Goal: Task Accomplishment & Management: Manage account settings

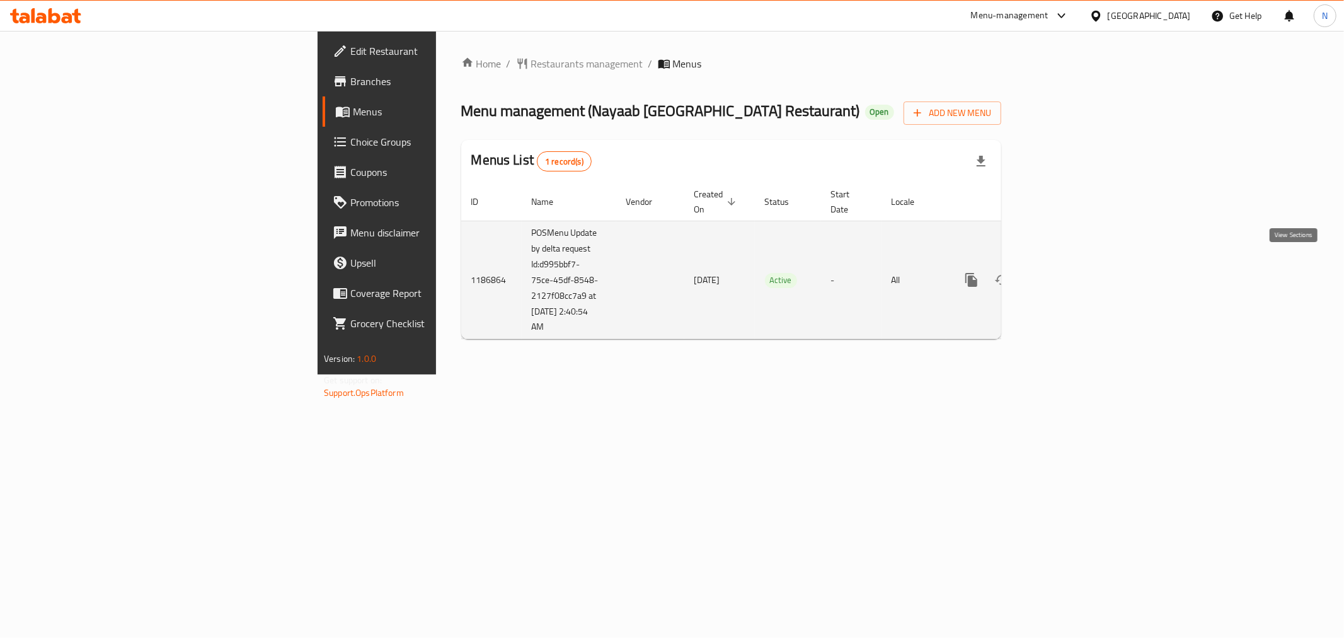
click at [1070, 272] on icon "enhanced table" at bounding box center [1062, 279] width 15 height 15
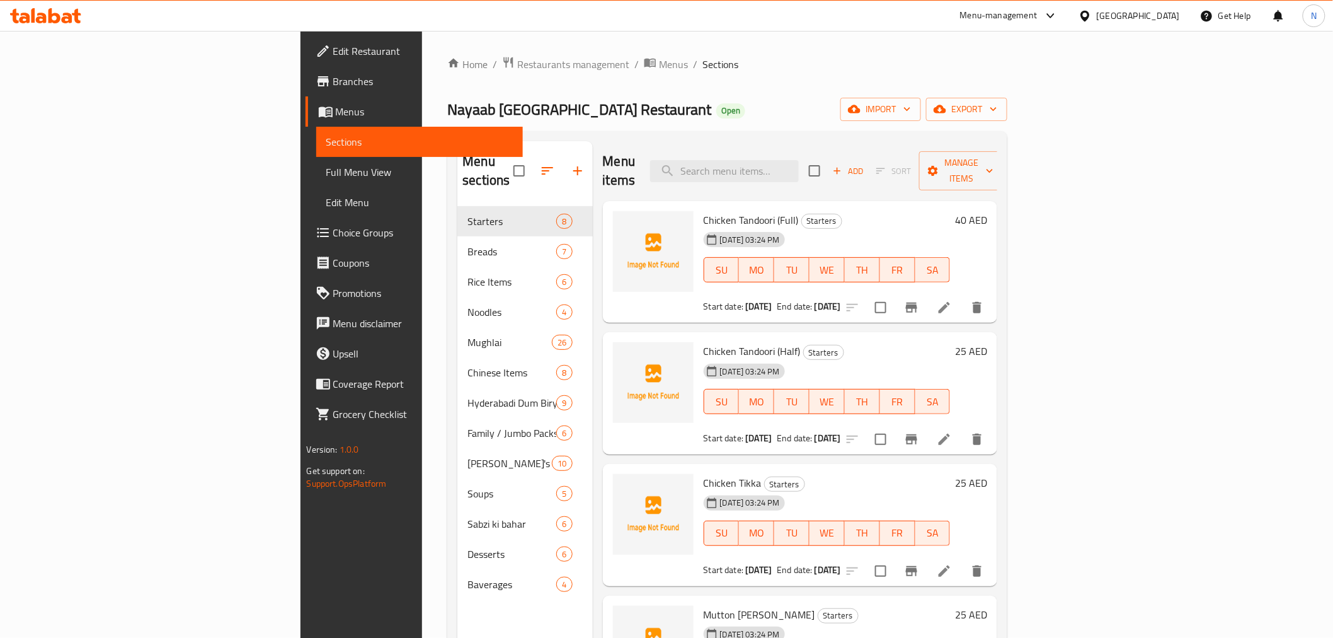
click at [962, 296] on li at bounding box center [944, 307] width 35 height 23
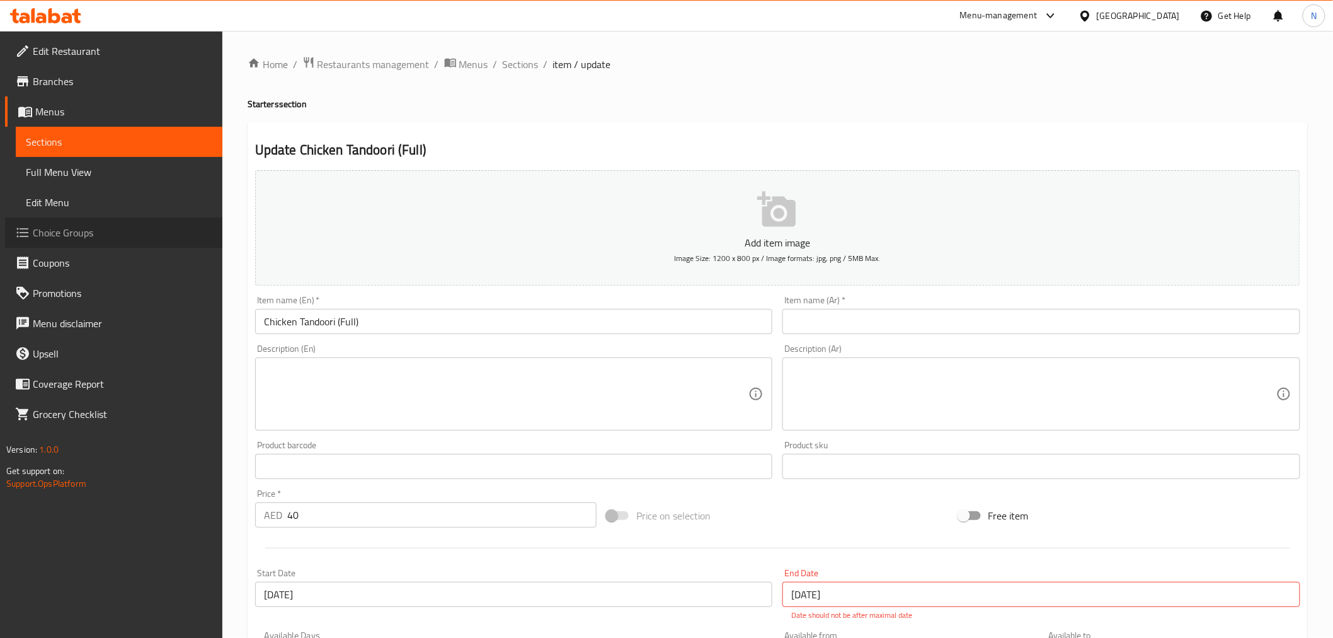
click at [91, 243] on link "Choice Groups" at bounding box center [113, 232] width 217 height 30
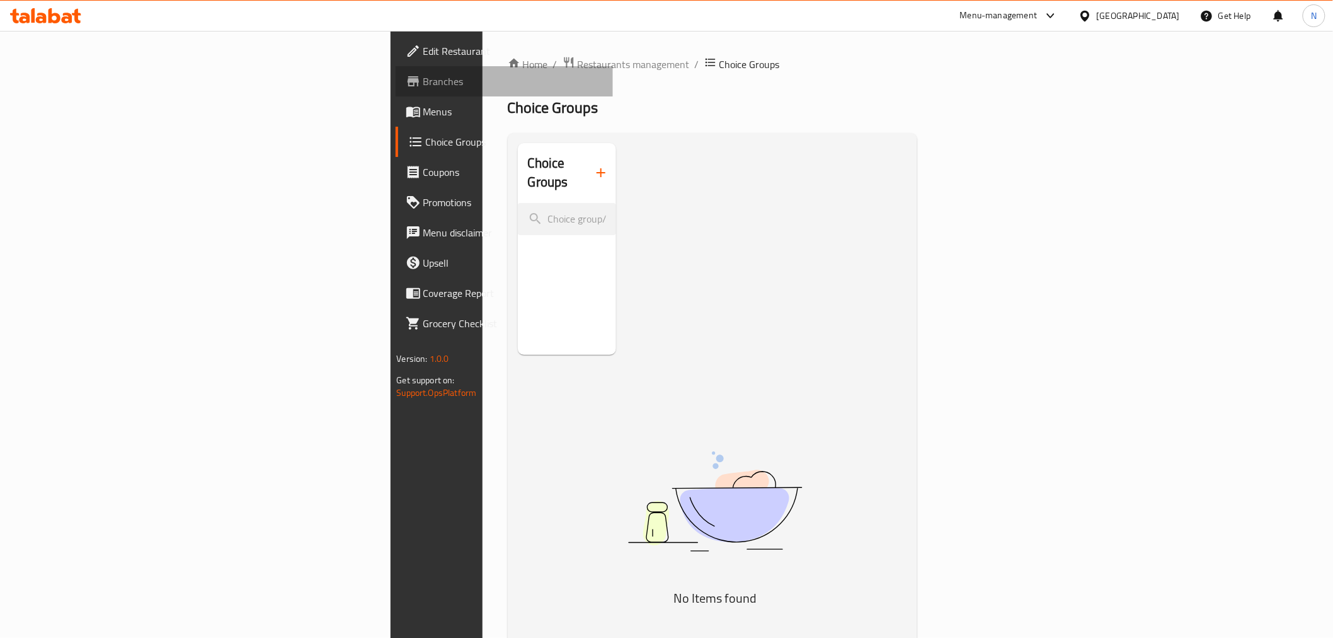
click at [396, 93] on link "Branches" at bounding box center [504, 81] width 217 height 30
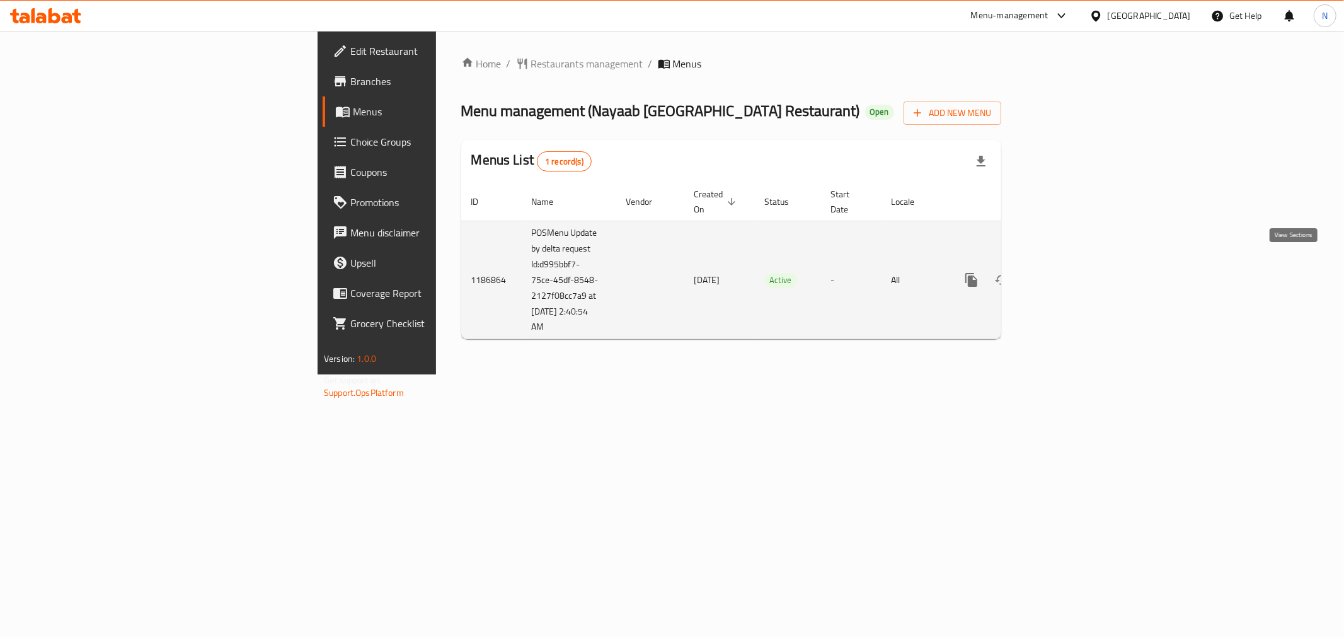
click at [1077, 265] on link "enhanced table" at bounding box center [1062, 280] width 30 height 30
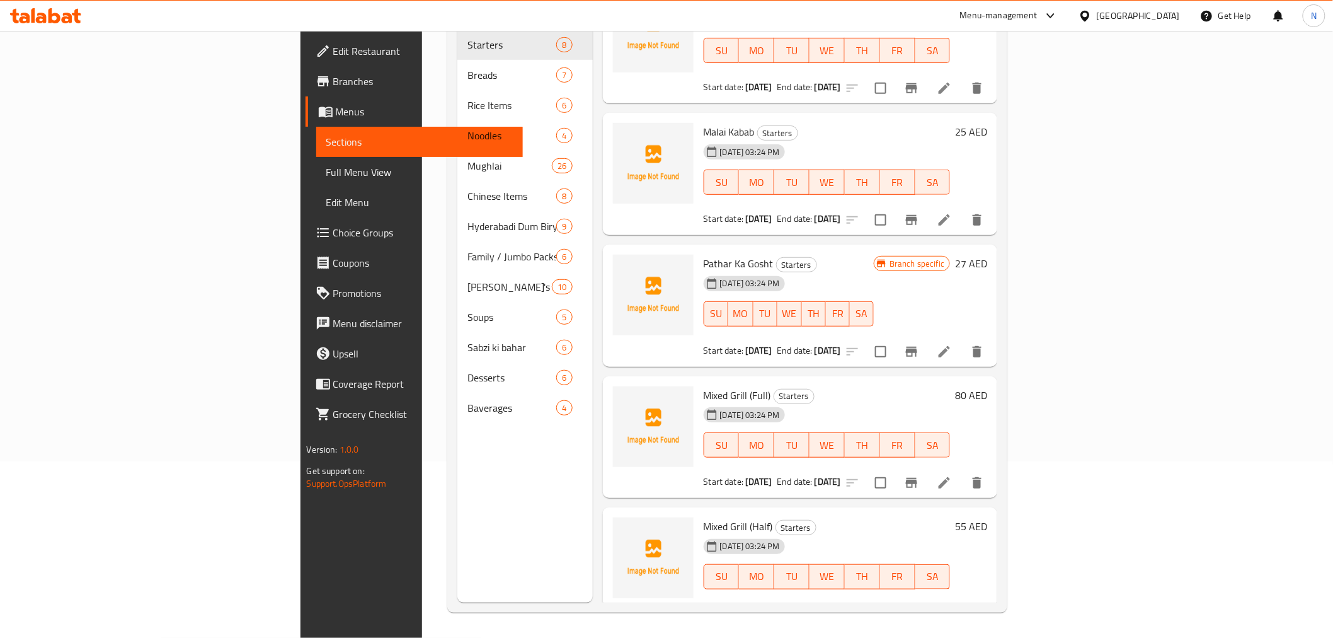
scroll to position [444, 0]
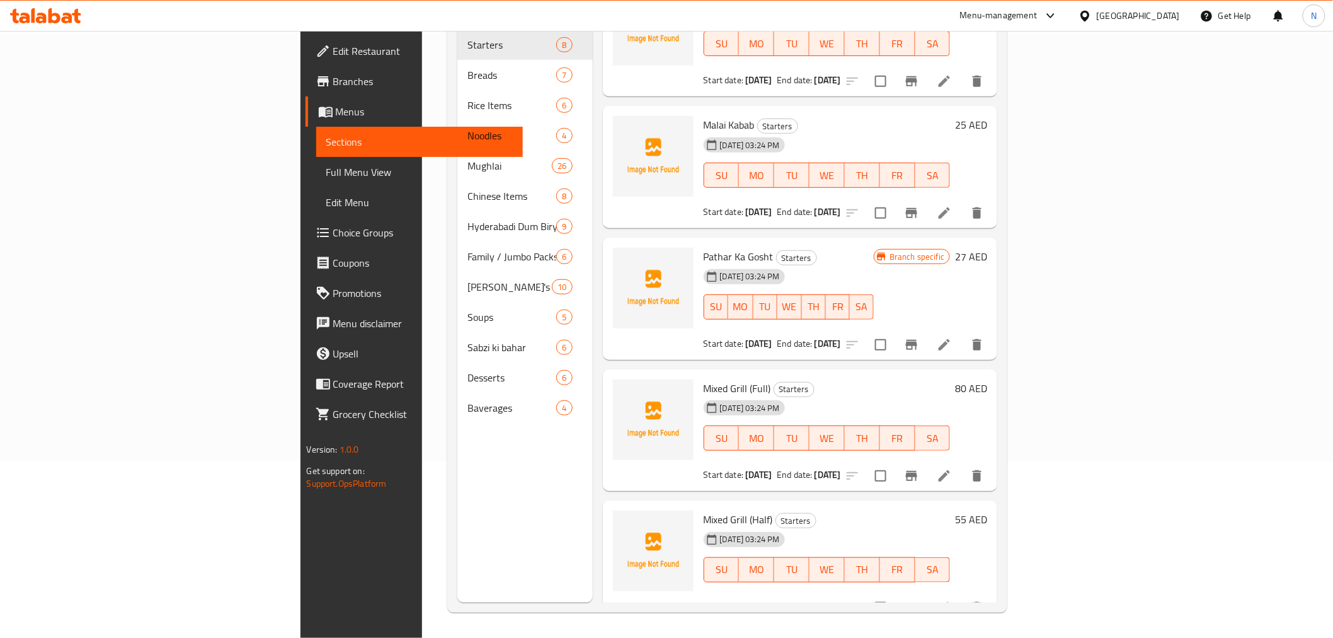
click at [326, 177] on span "Full Menu View" at bounding box center [419, 171] width 186 height 15
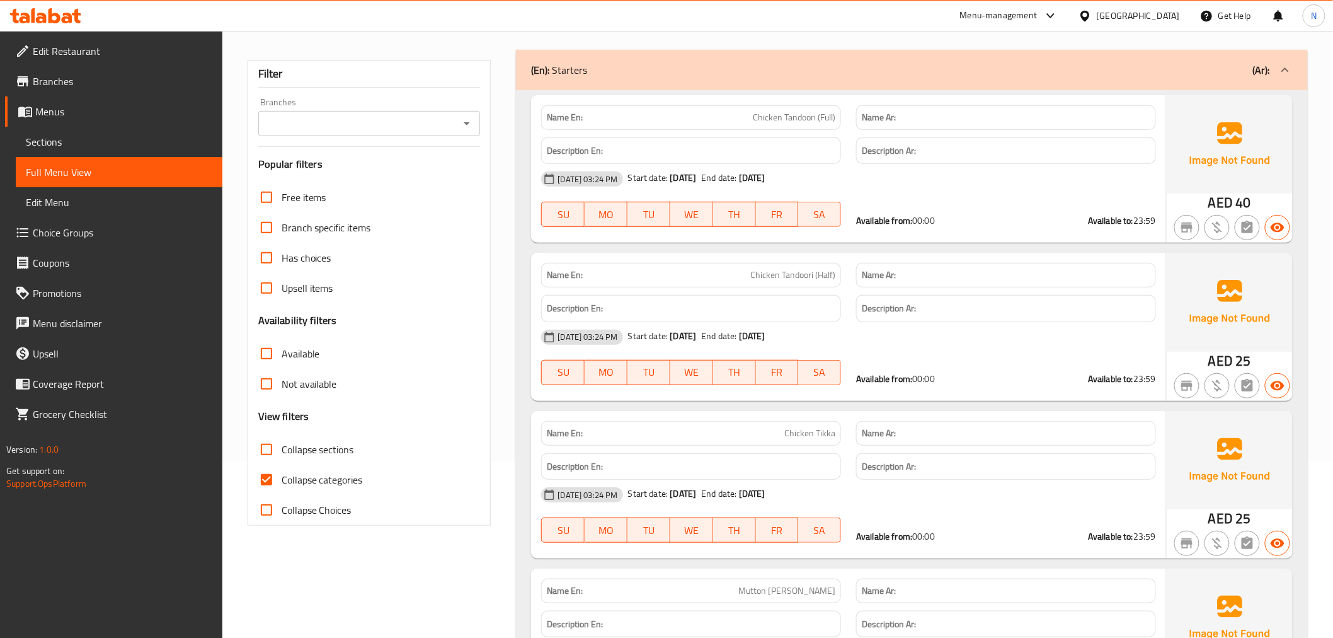
click at [278, 512] on input "Collapse Choices" at bounding box center [266, 510] width 30 height 30
checkbox input "true"
click at [253, 484] on input "Collapse categories" at bounding box center [266, 479] width 30 height 30
checkbox input "false"
click at [268, 509] on input "Collapse Choices" at bounding box center [266, 510] width 30 height 30
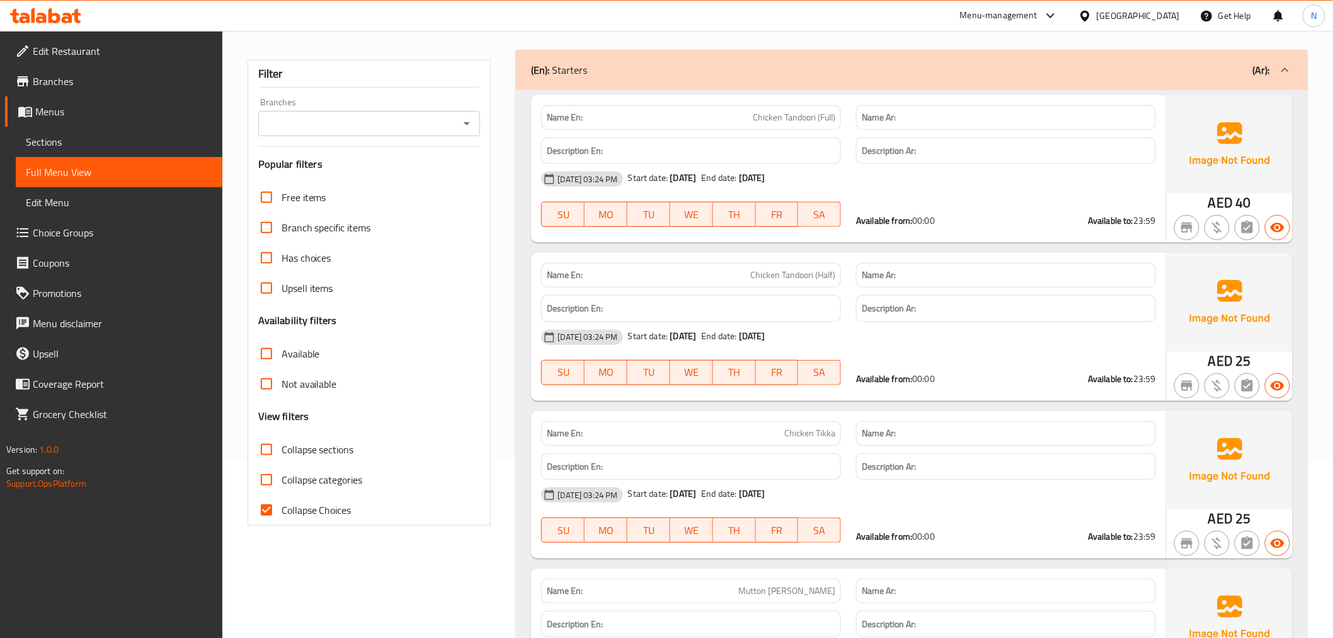
checkbox input "false"
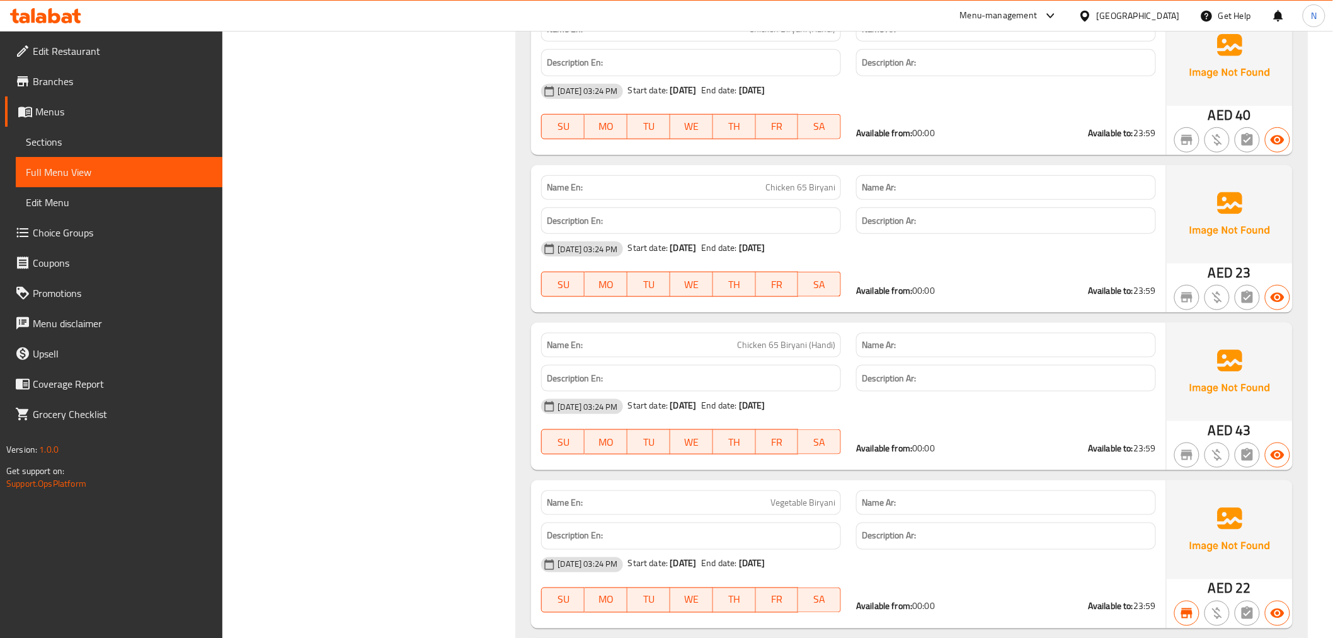
scroll to position [10047, 0]
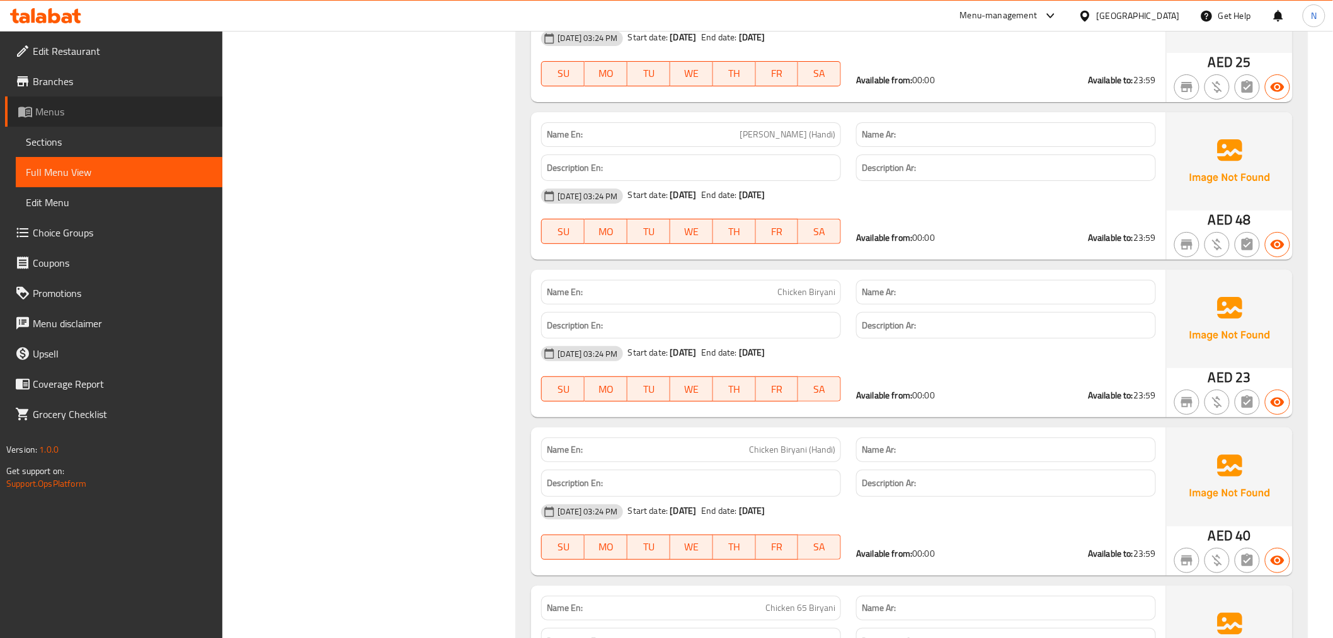
click at [92, 105] on span "Menus" at bounding box center [123, 111] width 177 height 15
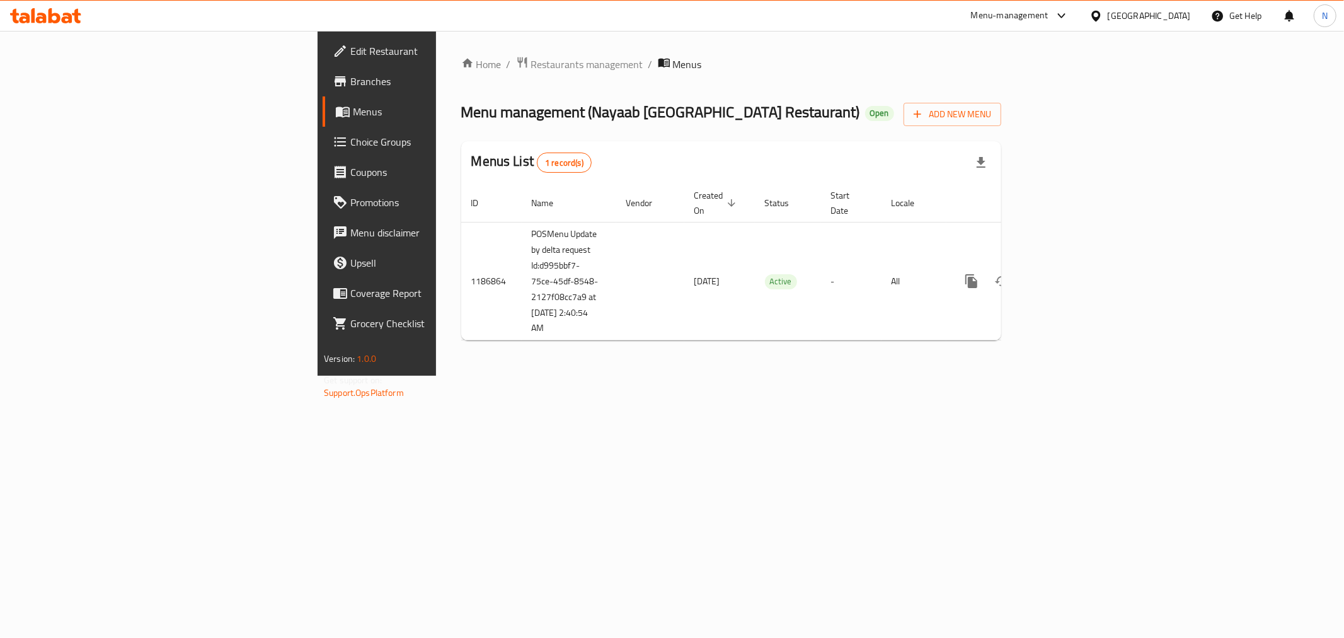
click at [350, 146] on span "Choice Groups" at bounding box center [440, 141] width 181 height 15
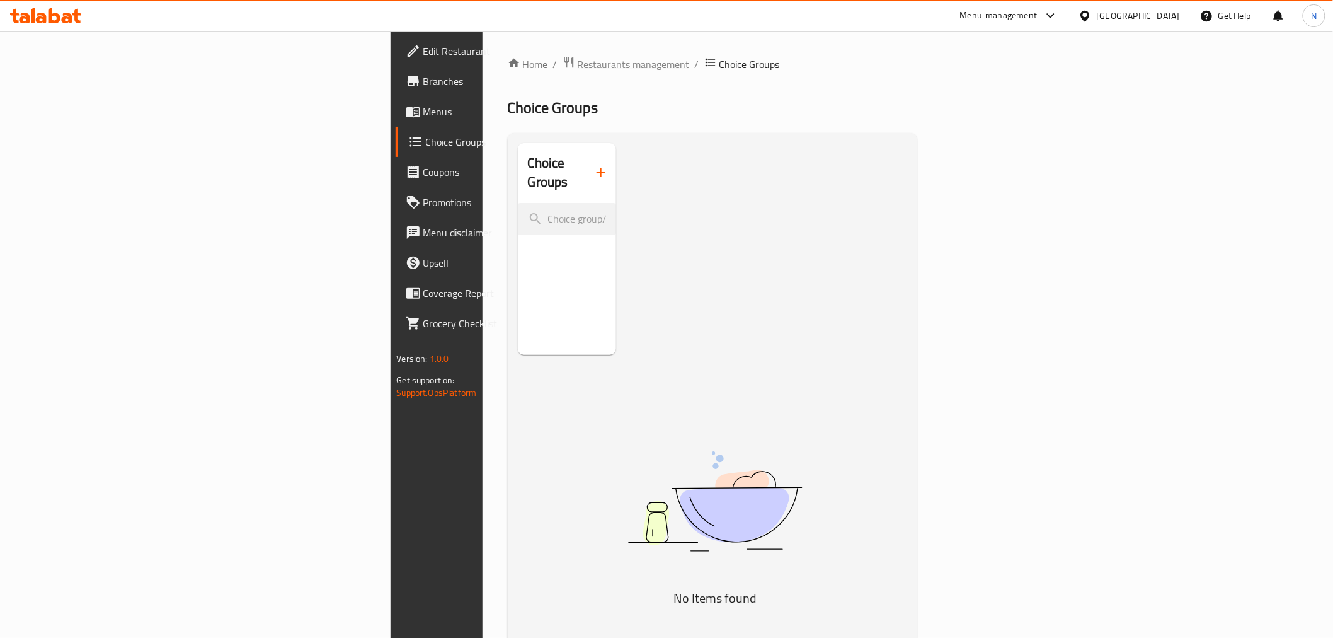
click at [578, 57] on span "Restaurants management" at bounding box center [634, 64] width 112 height 15
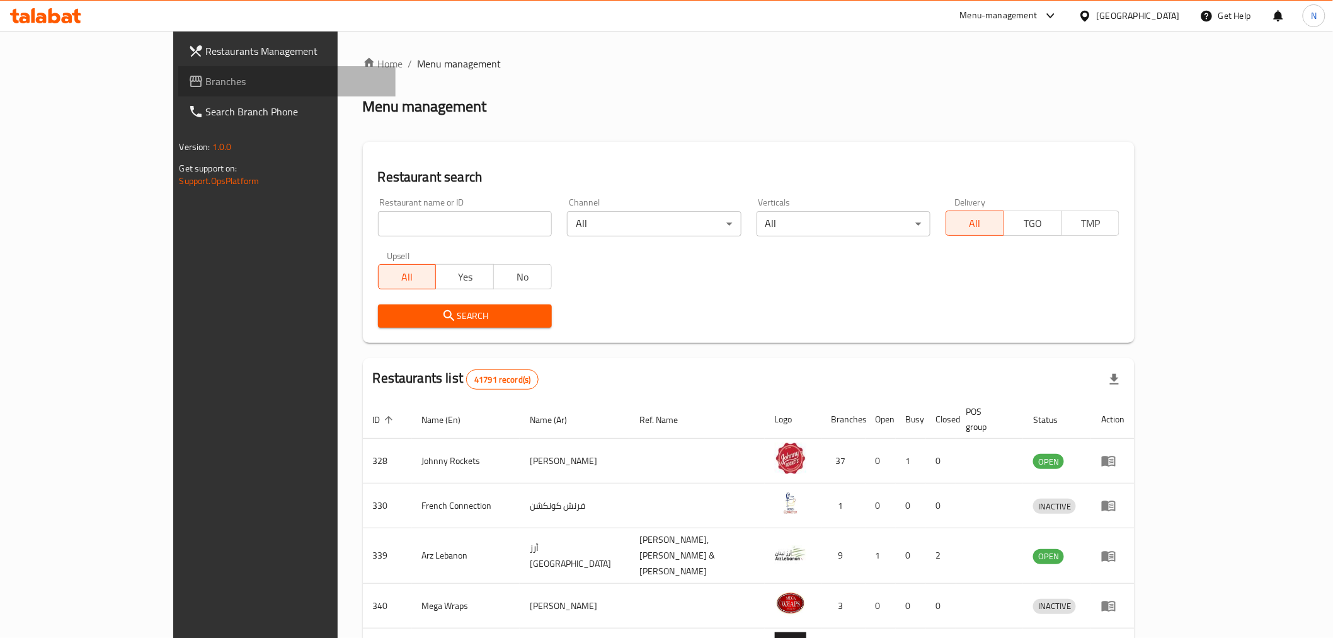
click at [178, 90] on link "Branches" at bounding box center [286, 81] width 217 height 30
